Goal: Task Accomplishment & Management: Manage account settings

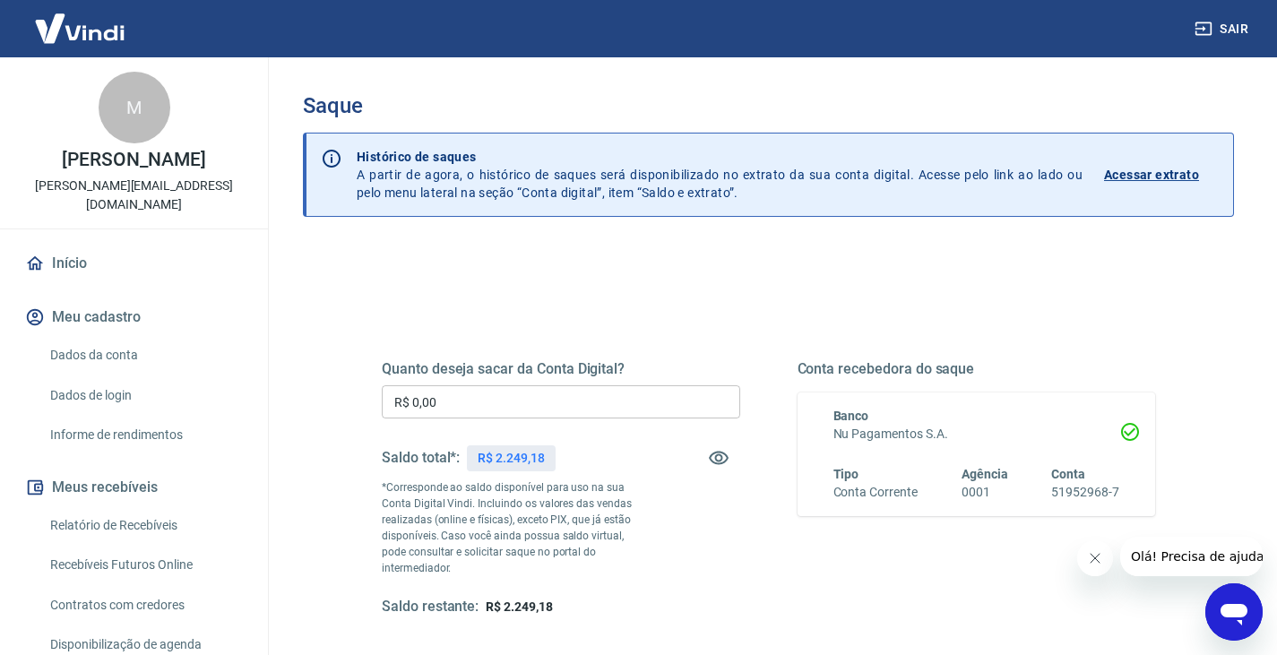
scroll to position [90, 0]
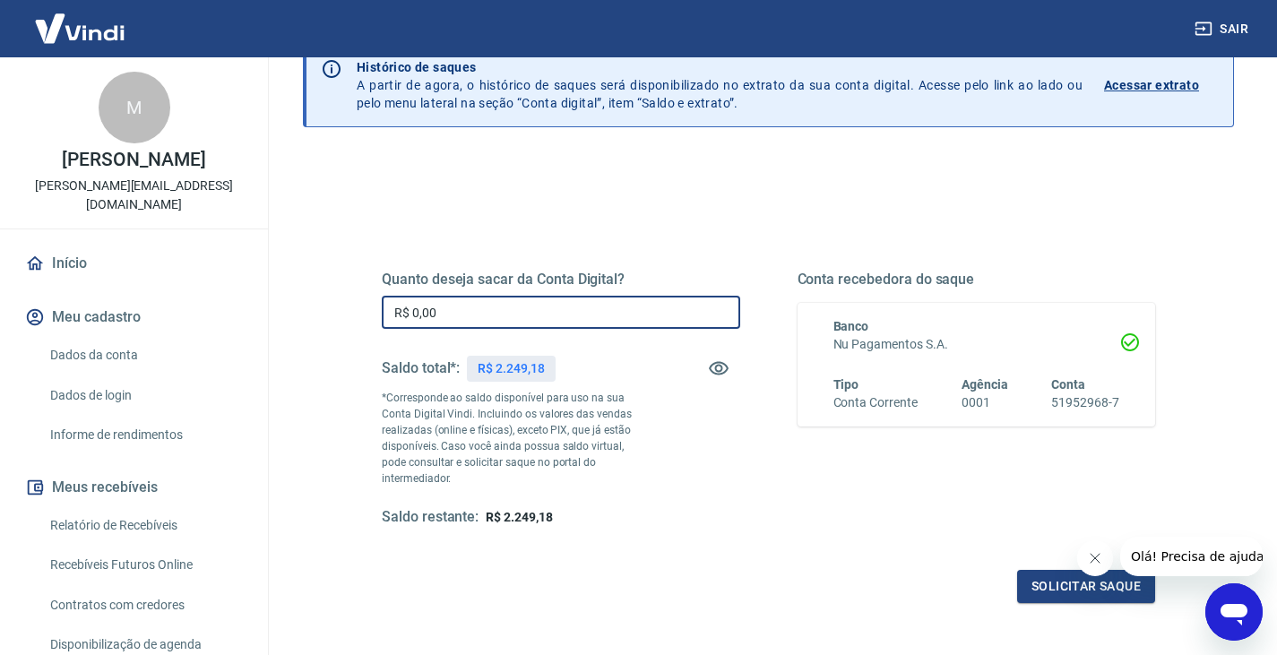
click at [645, 316] on input "R$ 0,00" at bounding box center [561, 312] width 359 height 33
type input "R$ 0,00"
